Goal: Task Accomplishment & Management: Manage account settings

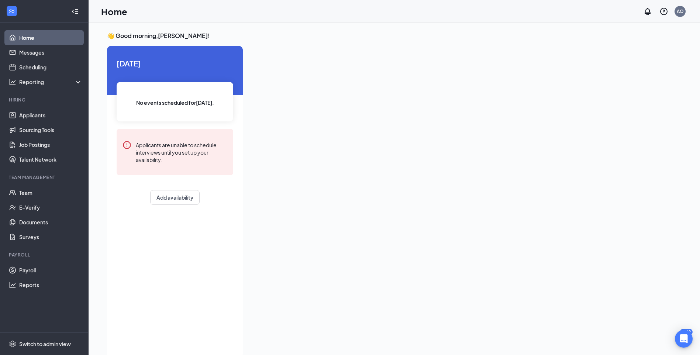
click at [360, 236] on div at bounding box center [455, 200] width 413 height 308
click at [19, 189] on link "Team" at bounding box center [50, 192] width 63 height 15
